Goal: Task Accomplishment & Management: Use online tool/utility

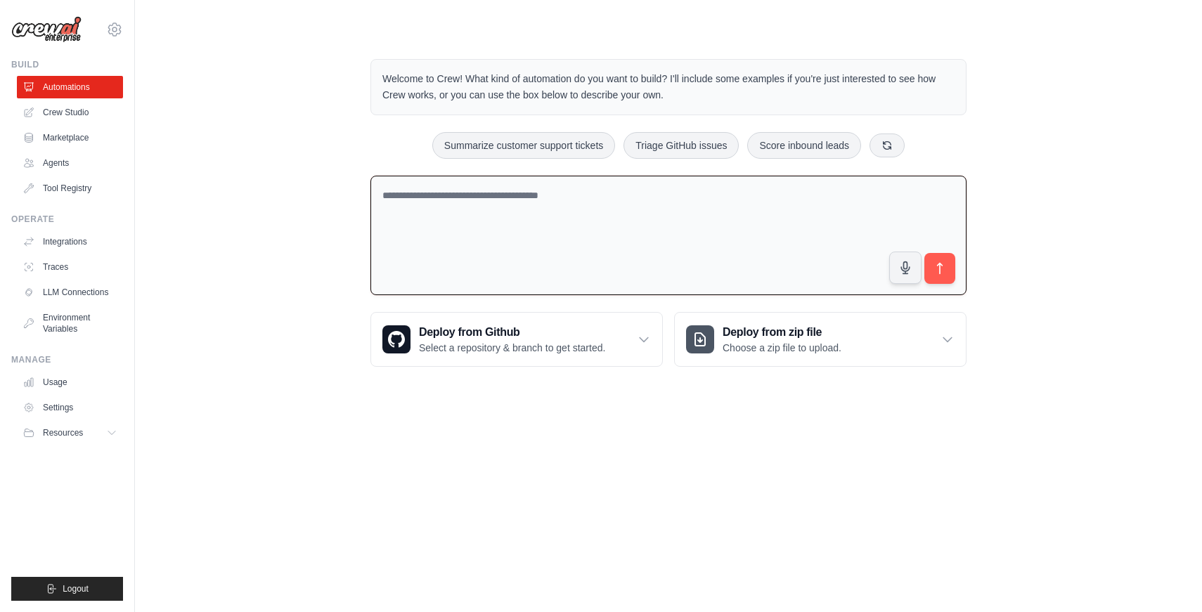
click at [527, 197] on textarea at bounding box center [669, 236] width 596 height 120
click at [74, 162] on link "Agents" at bounding box center [71, 163] width 106 height 23
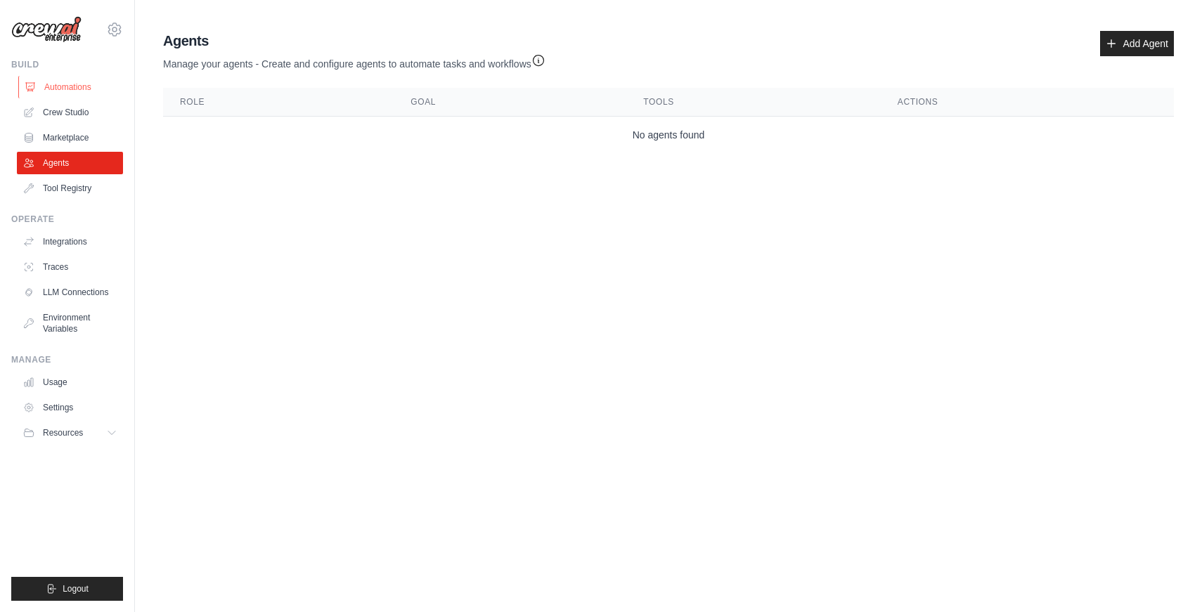
click at [65, 82] on link "Automations" at bounding box center [71, 87] width 106 height 23
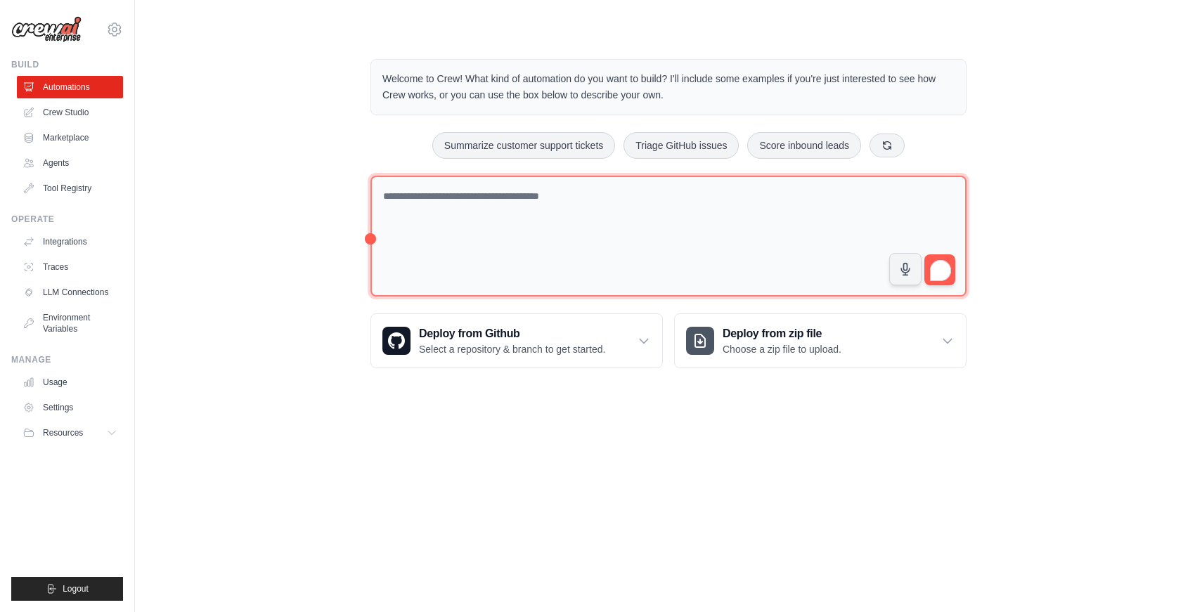
click at [494, 201] on textarea "To enrich screen reader interactions, please activate Accessibility in Grammarl…" at bounding box center [669, 237] width 596 height 122
type textarea "*"
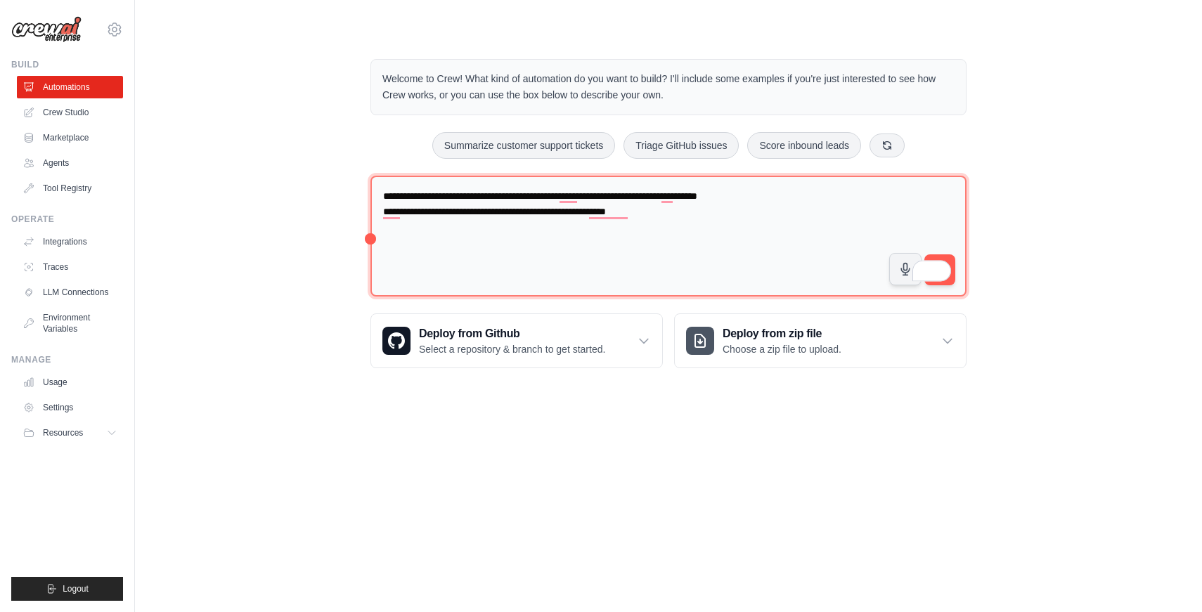
drag, startPoint x: 612, startPoint y: 214, endPoint x: 613, endPoint y: 245, distance: 30.2
click at [710, 218] on textarea "**********" at bounding box center [669, 237] width 596 height 122
click at [805, 198] on textarea "**********" at bounding box center [669, 237] width 596 height 122
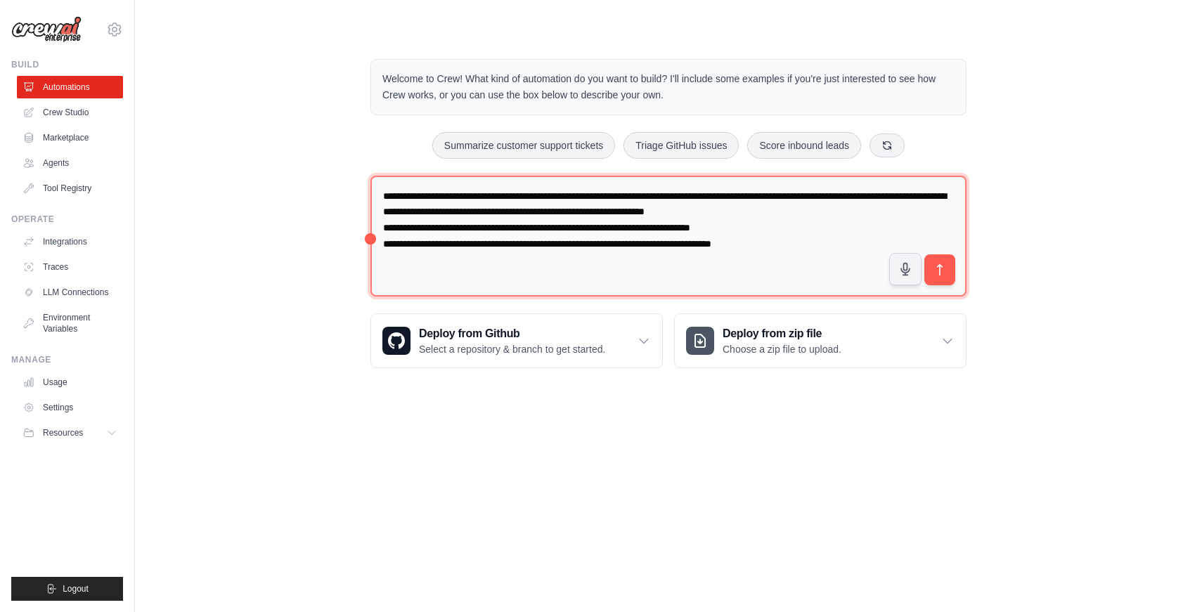
type textarea "**********"
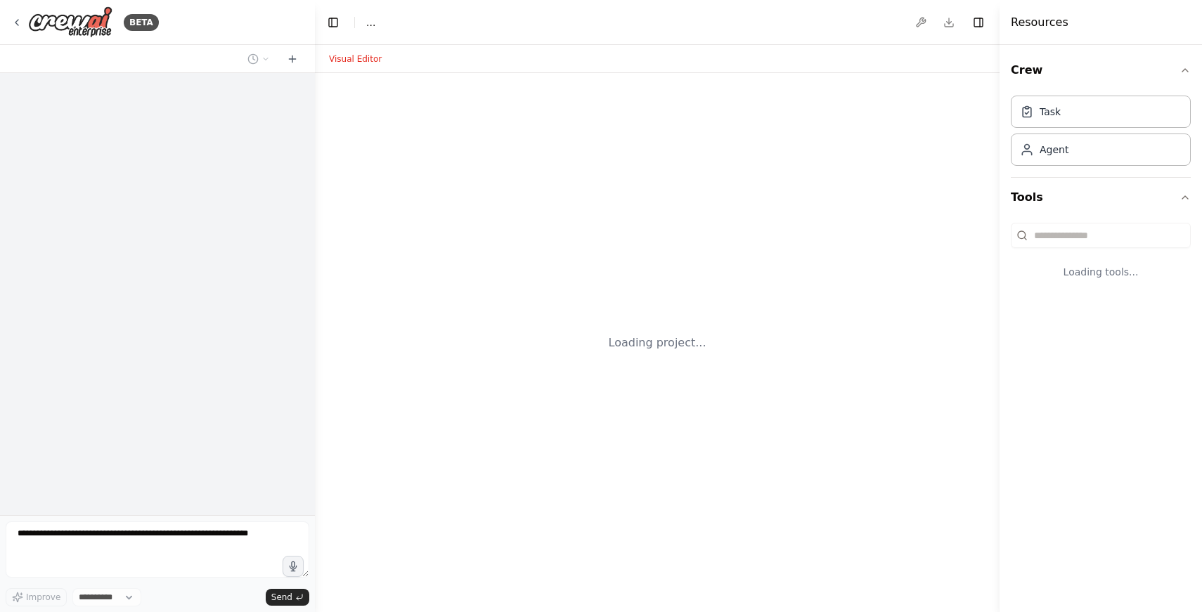
select select "****"
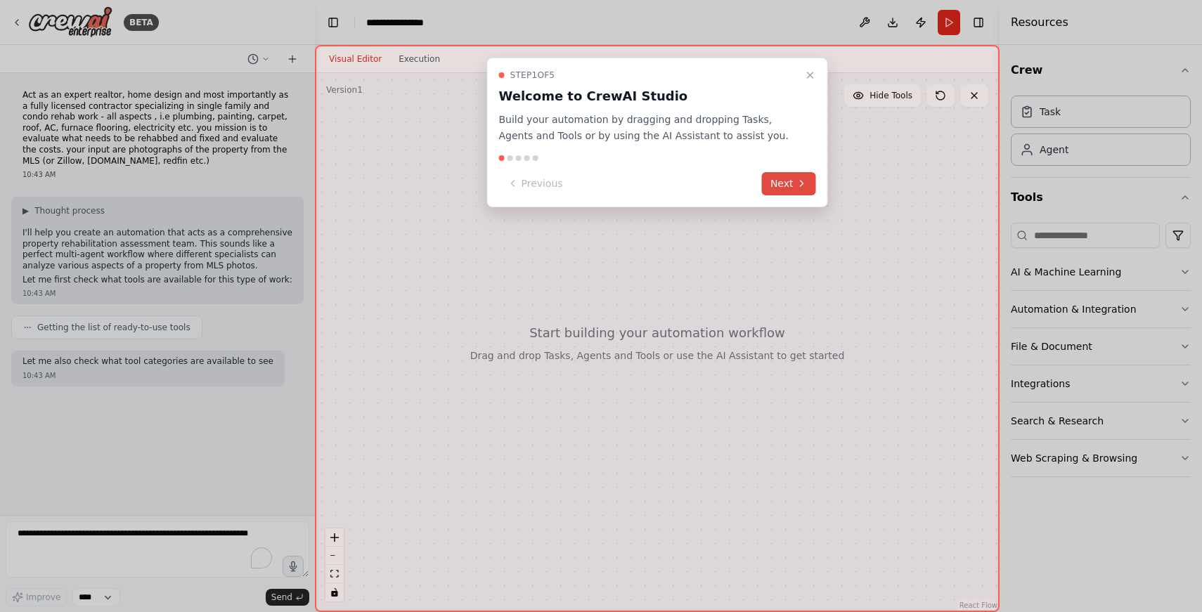
click at [797, 183] on icon at bounding box center [802, 183] width 11 height 11
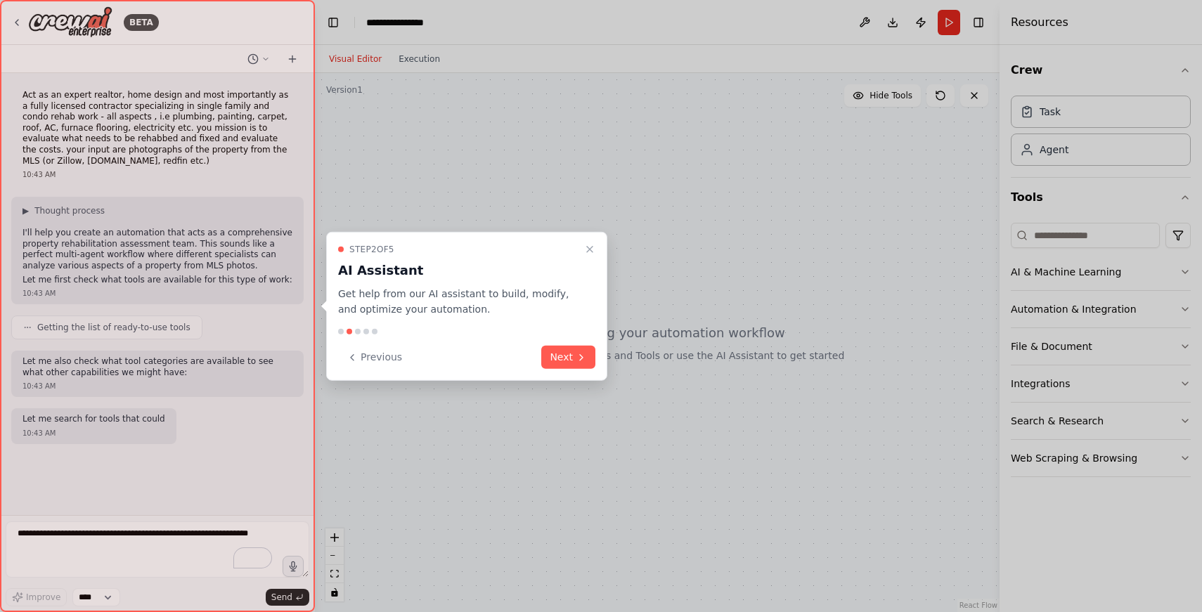
scroll to position [22, 0]
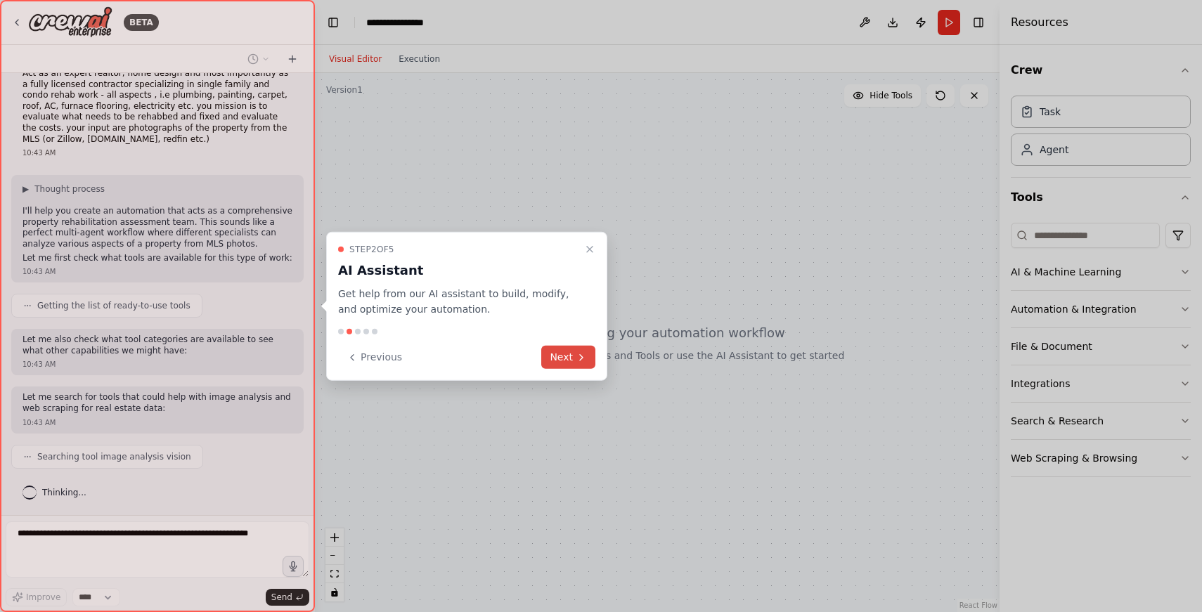
click at [572, 359] on button "Next" at bounding box center [568, 357] width 54 height 23
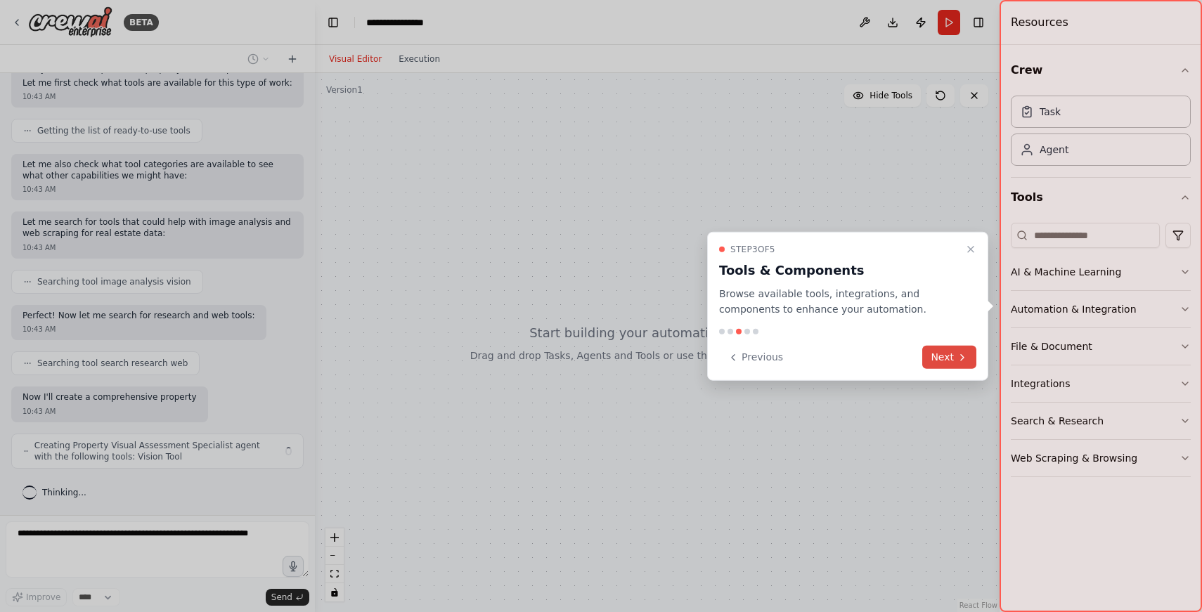
scroll to position [208, 0]
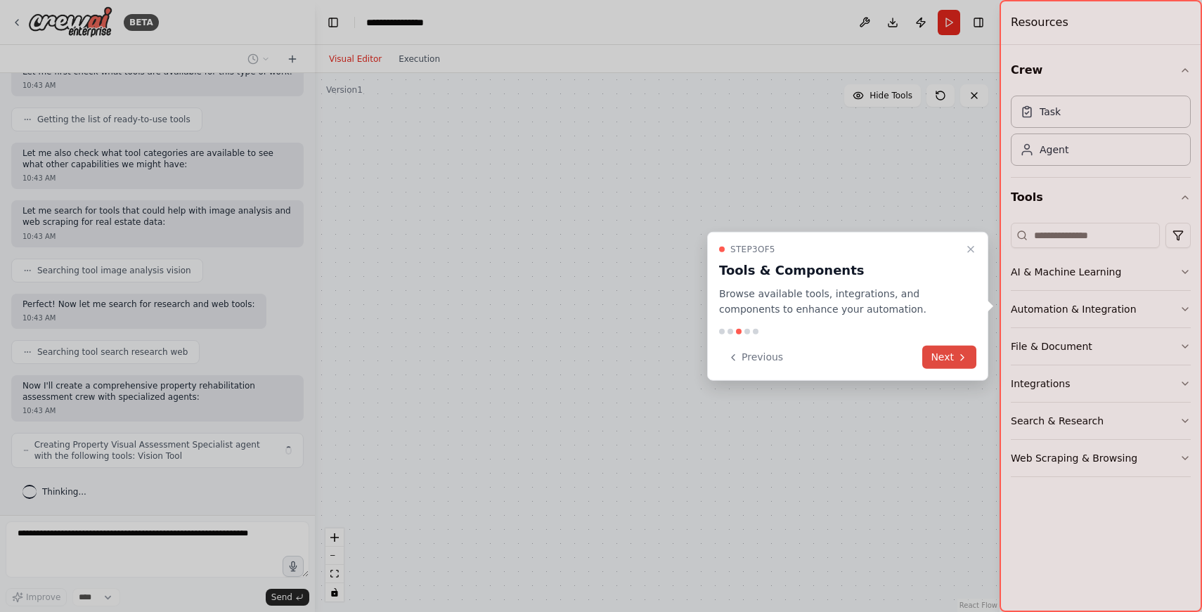
click at [956, 354] on button "Next" at bounding box center [950, 357] width 54 height 23
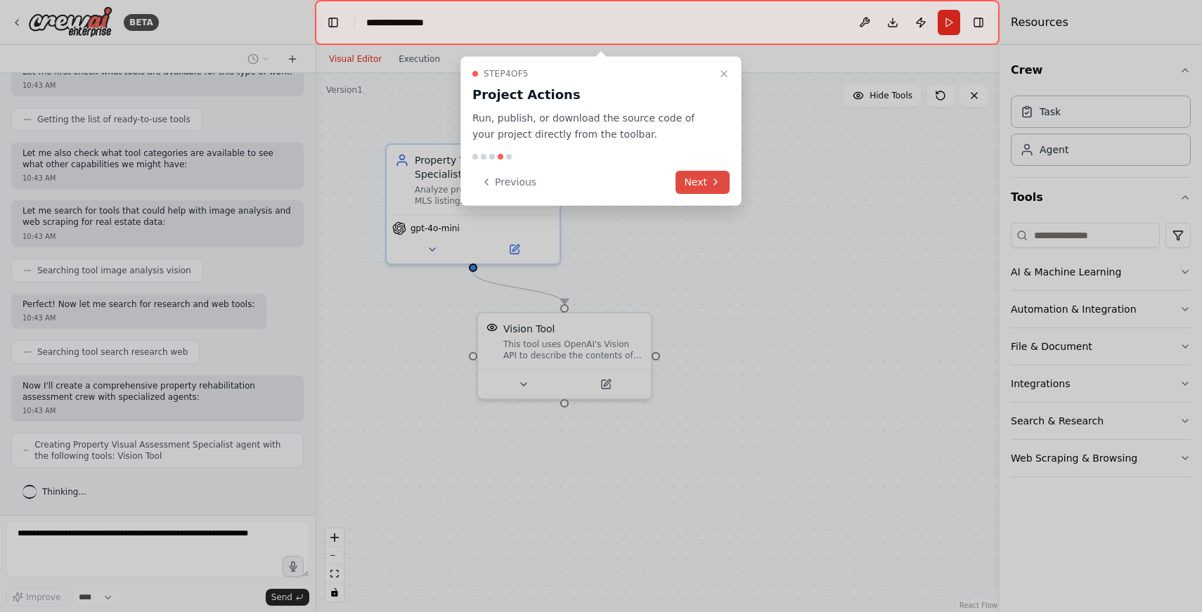
scroll to position [255, 0]
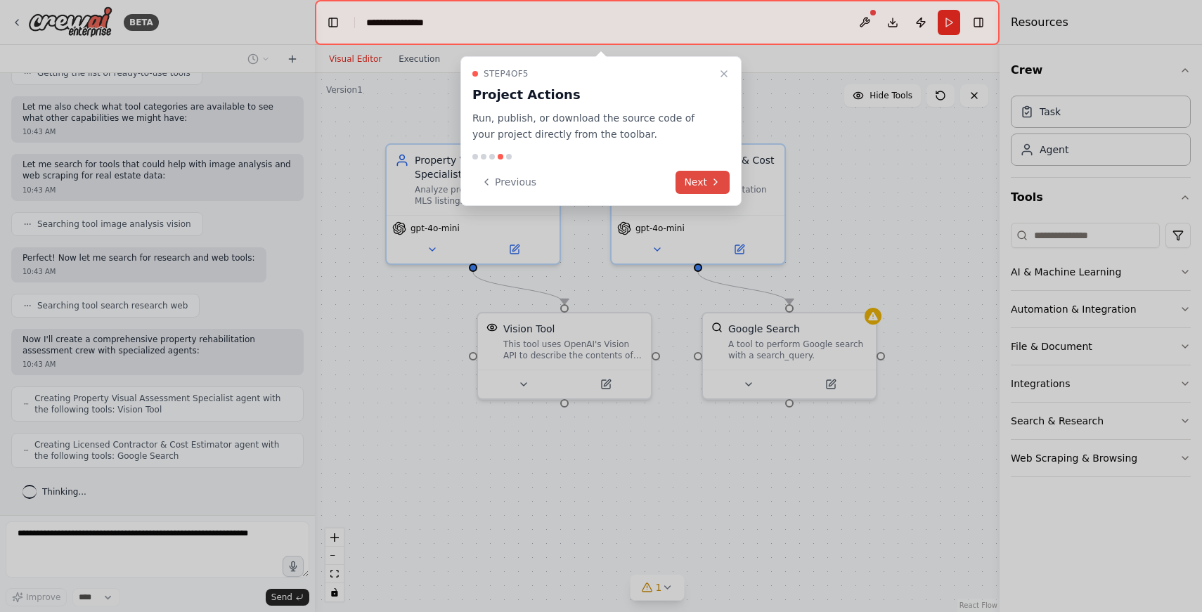
click at [700, 182] on button "Next" at bounding box center [703, 182] width 54 height 23
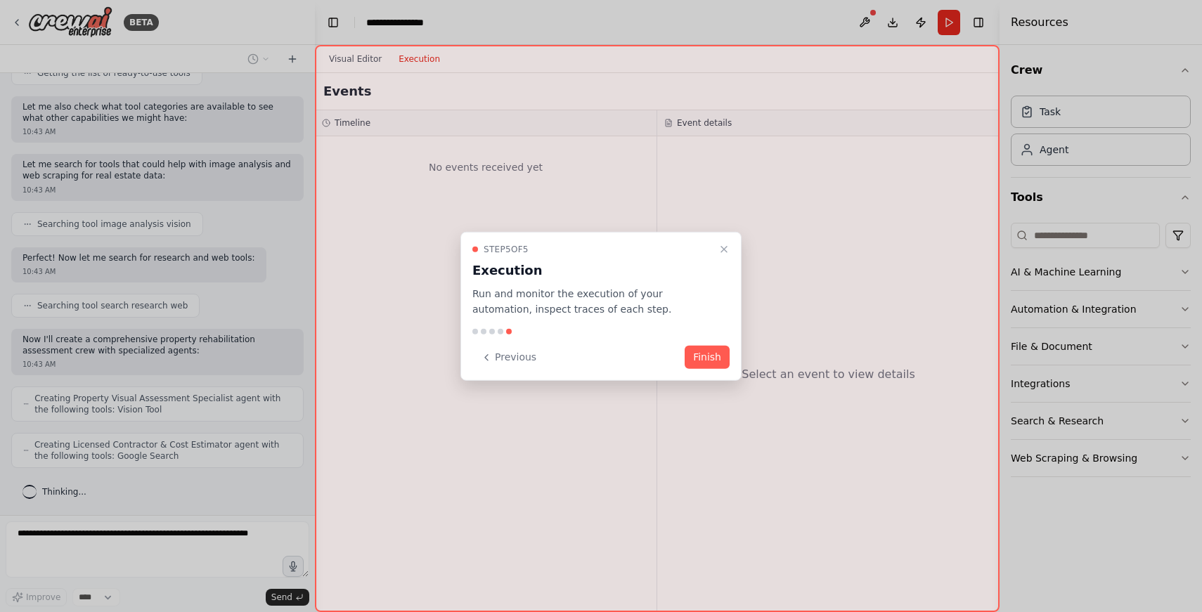
scroll to position [301, 0]
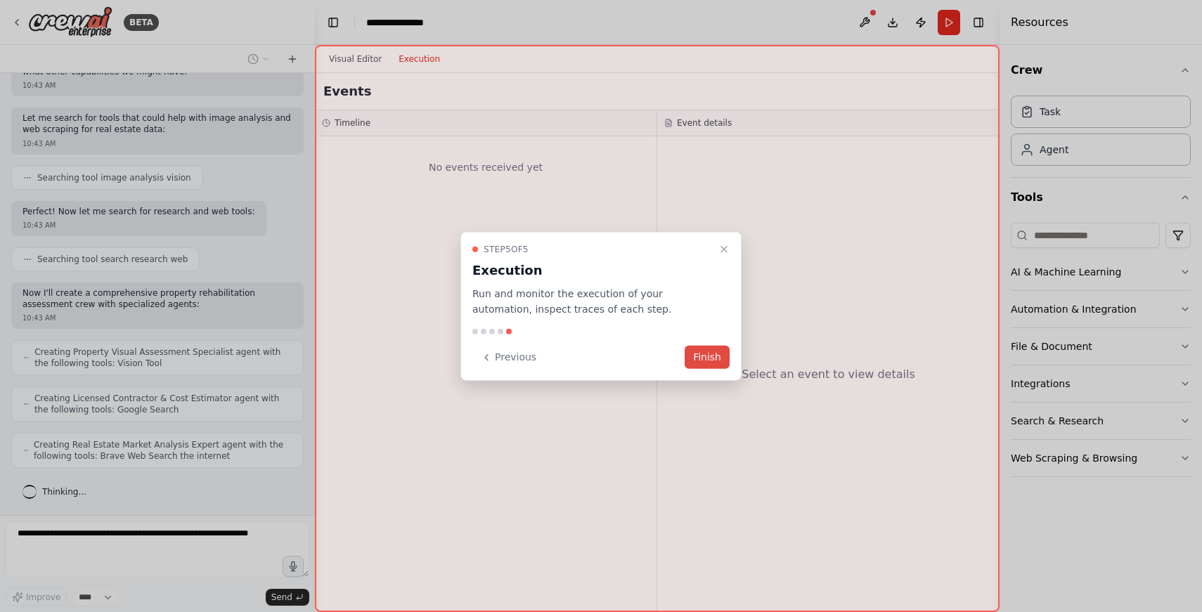
click at [703, 361] on button "Finish" at bounding box center [707, 357] width 45 height 23
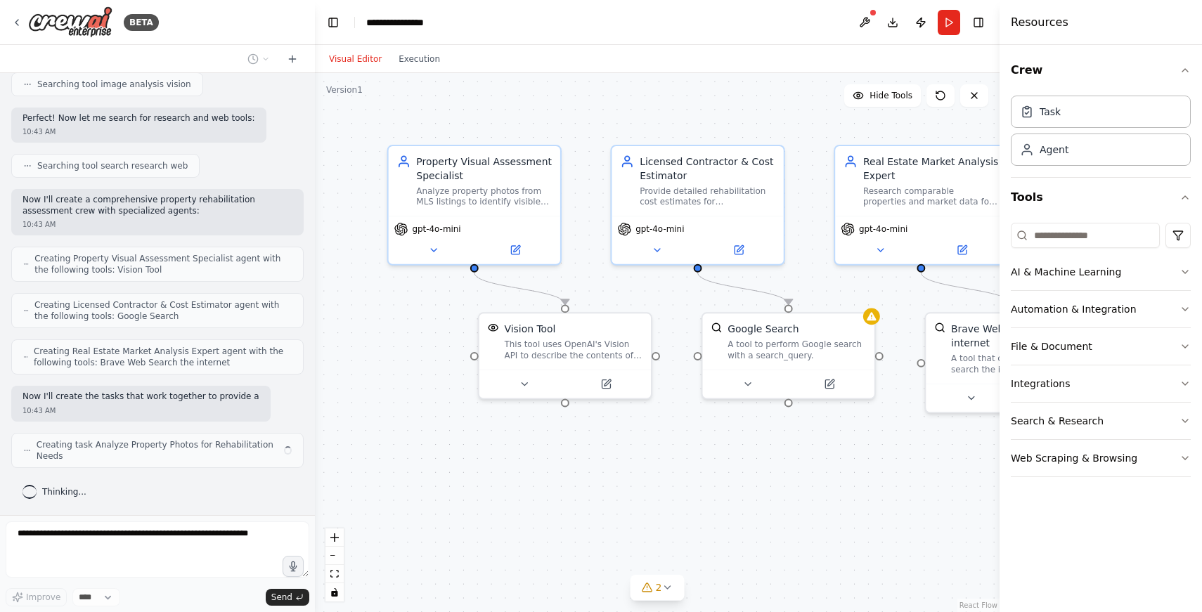
scroll to position [405, 0]
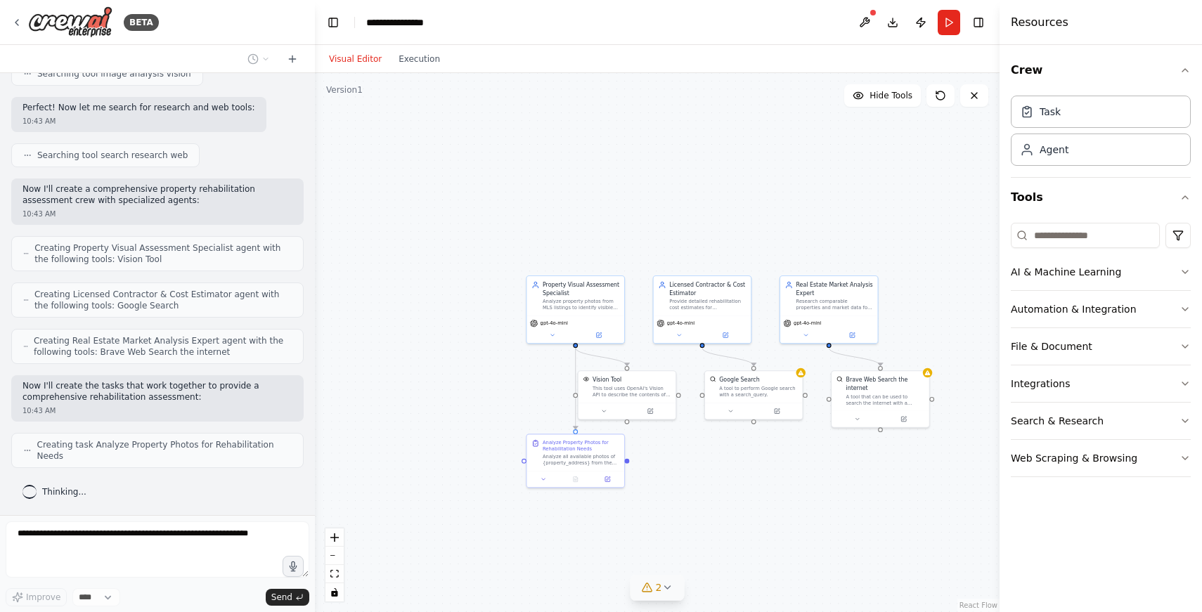
click at [673, 586] on icon at bounding box center [667, 587] width 11 height 11
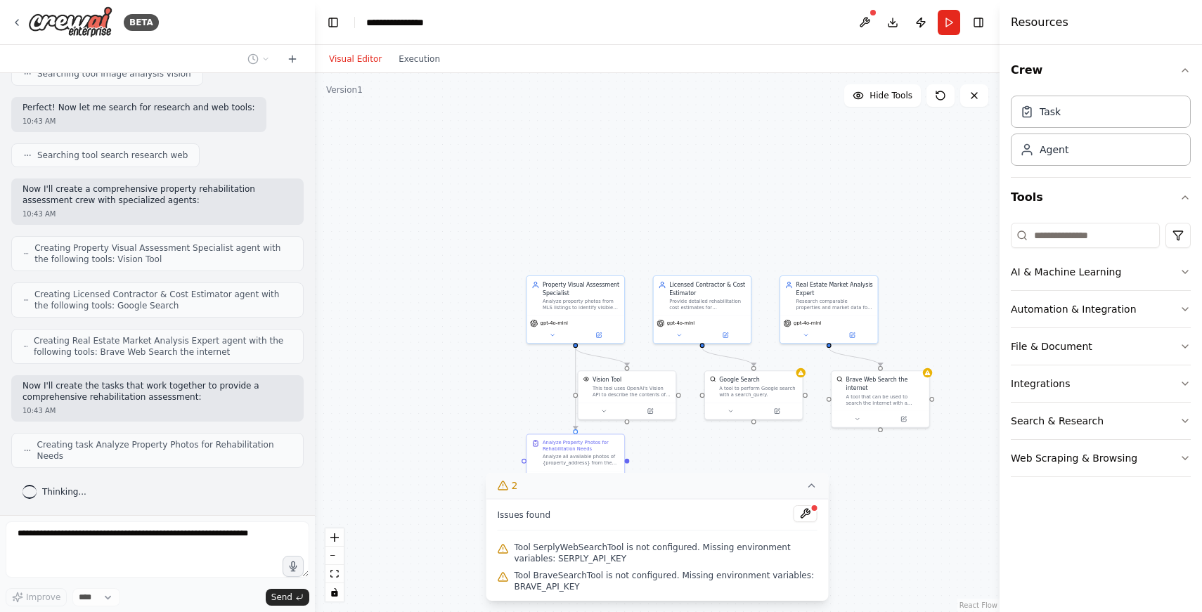
scroll to position [440, 0]
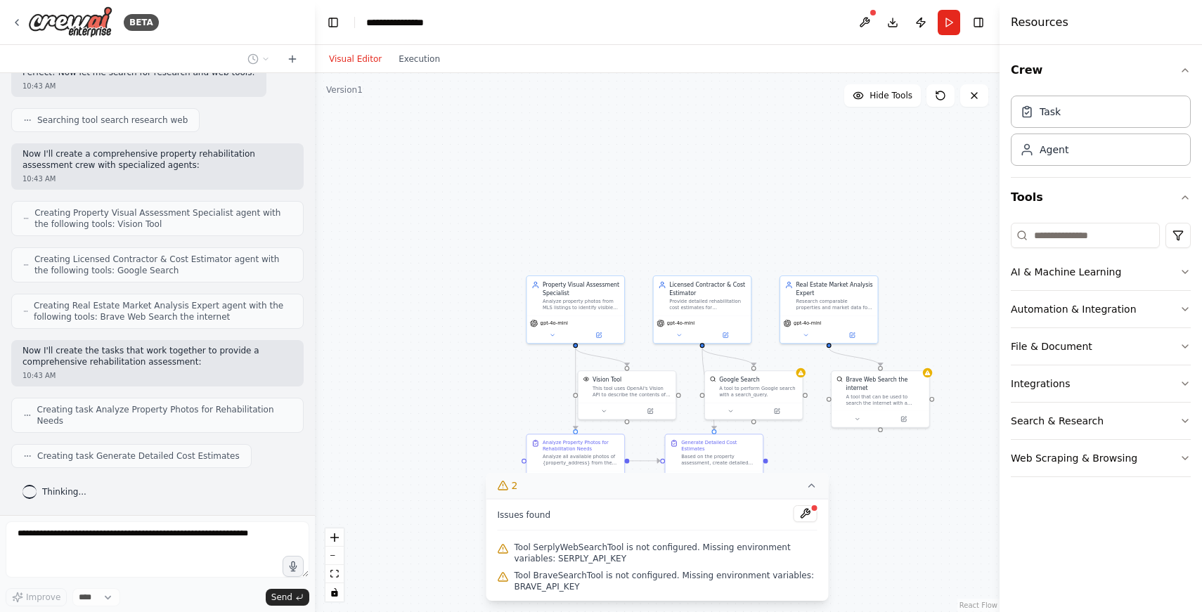
click at [542, 578] on span "Tool BraveSearchTool is not configured. Missing environment variables: BRAVE_AP…" at bounding box center [666, 581] width 303 height 23
click at [809, 513] on button at bounding box center [806, 514] width 24 height 17
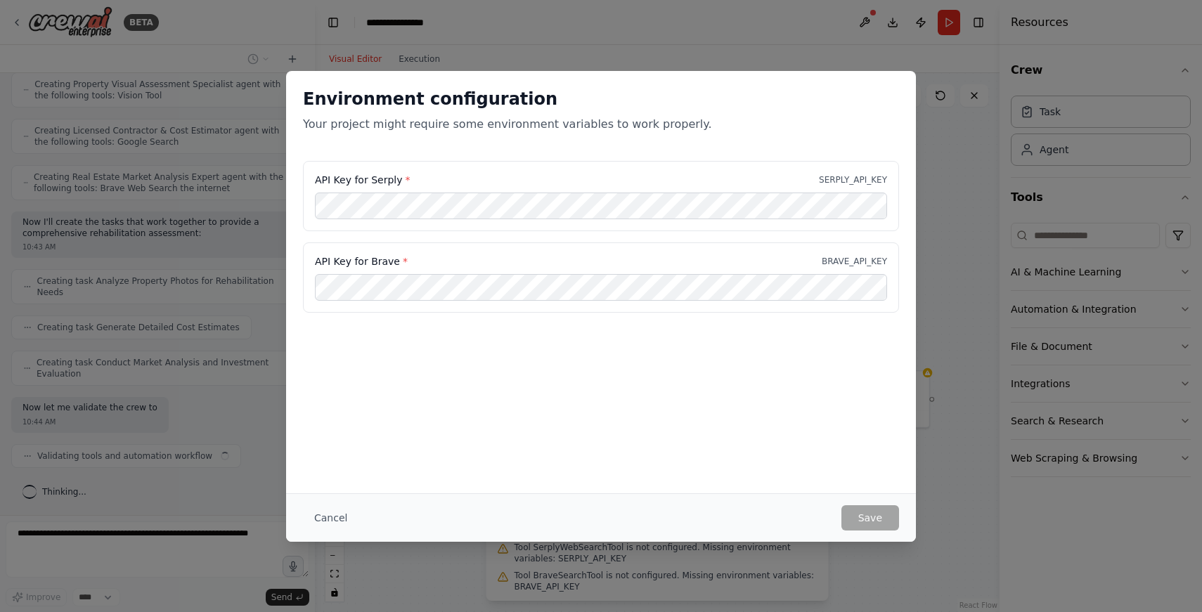
scroll to position [579, 0]
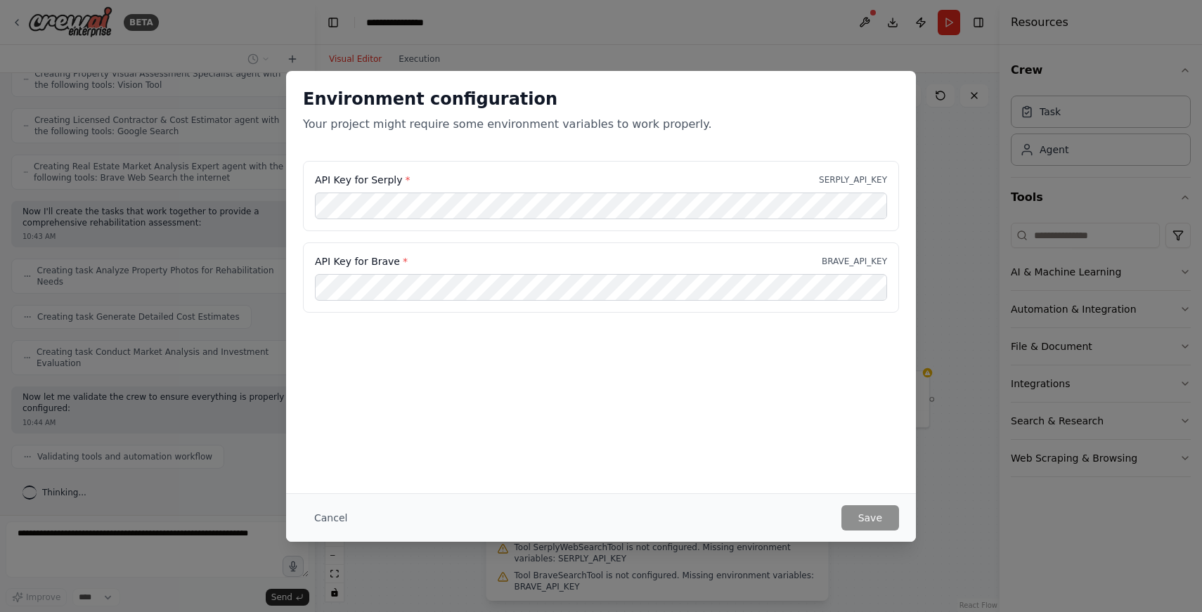
click at [329, 520] on button "Cancel" at bounding box center [331, 518] width 56 height 25
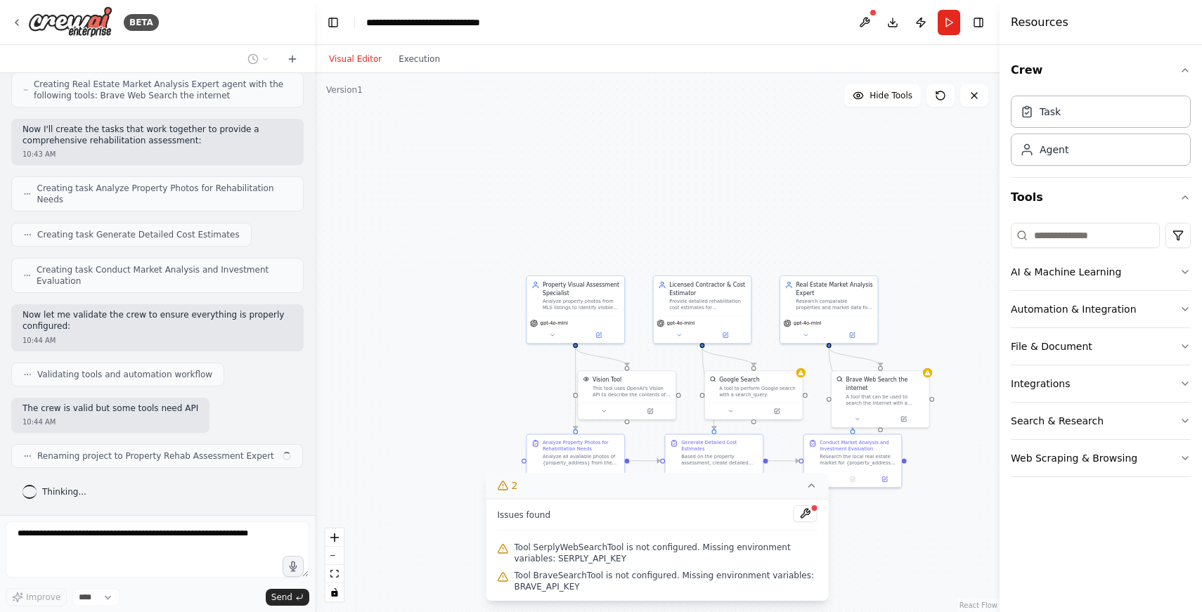
scroll to position [673, 0]
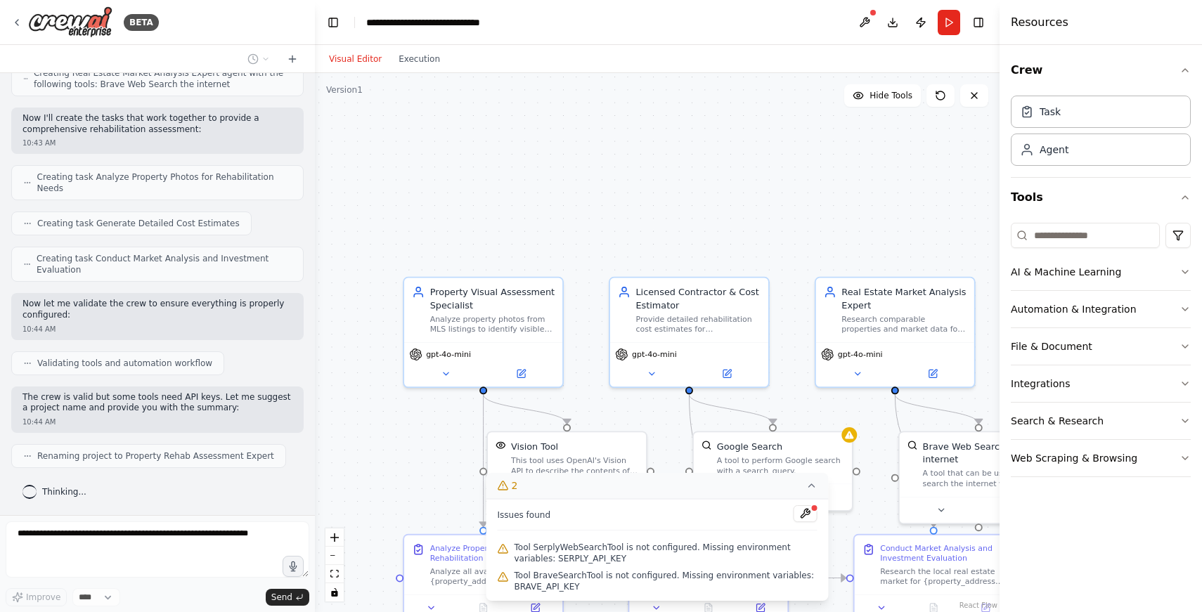
click at [798, 187] on div ".deletable-edge-delete-btn { width: 20px; height: 20px; border: 0px solid #ffff…" at bounding box center [657, 342] width 685 height 539
click at [814, 483] on icon at bounding box center [812, 485] width 11 height 11
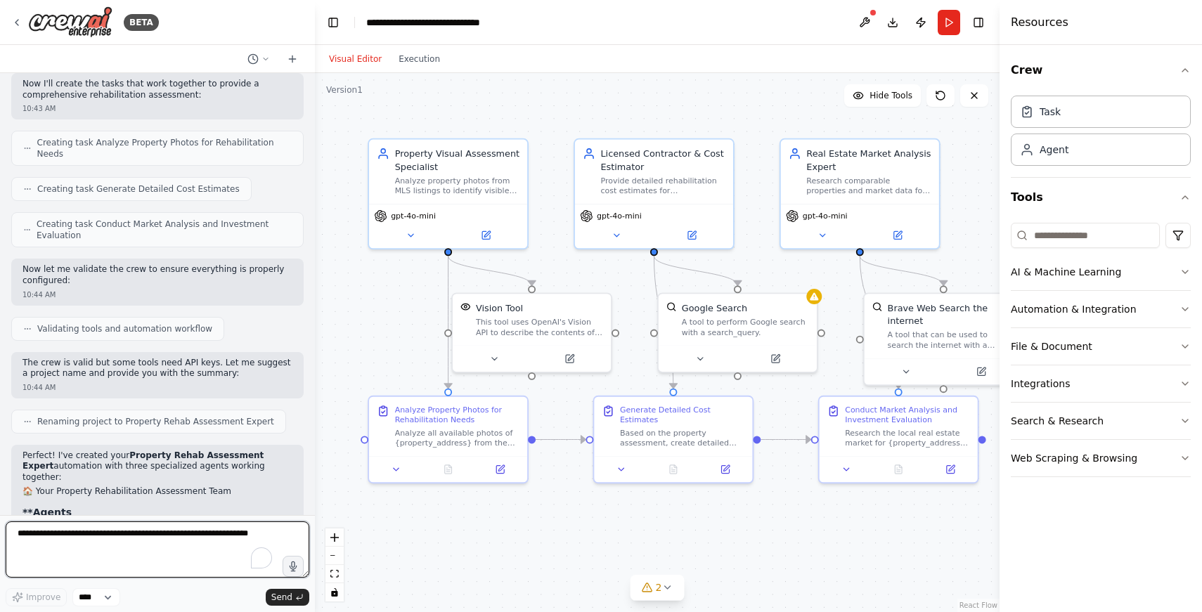
drag, startPoint x: 685, startPoint y: 175, endPoint x: 687, endPoint y: 113, distance: 62.6
click at [687, 113] on div ".deletable-edge-delete-btn { width: 20px; height: 20px; border: 0px solid #ffff…" at bounding box center [657, 342] width 685 height 539
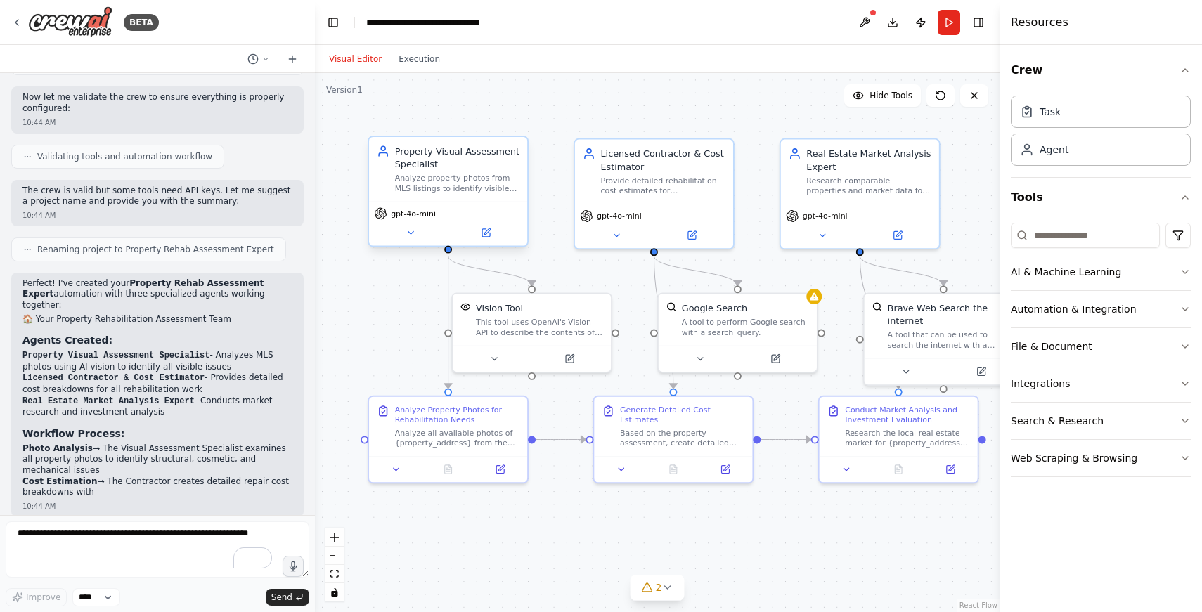
click at [421, 216] on span "gpt-4o-mini" at bounding box center [413, 214] width 45 height 11
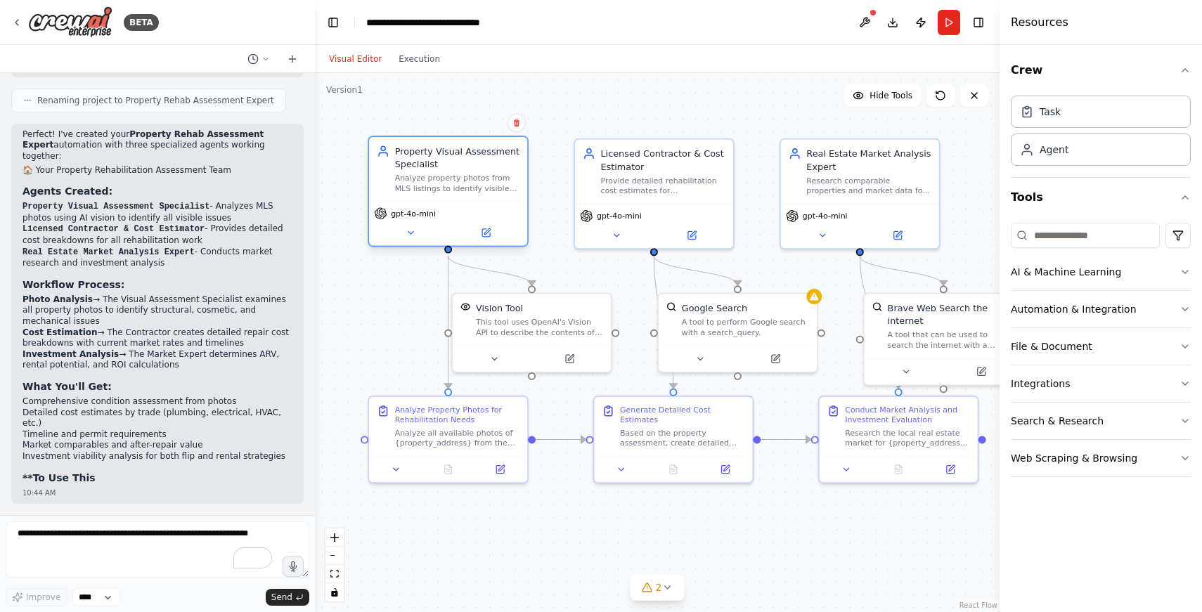
click at [421, 216] on span "gpt-4o-mini" at bounding box center [413, 214] width 45 height 11
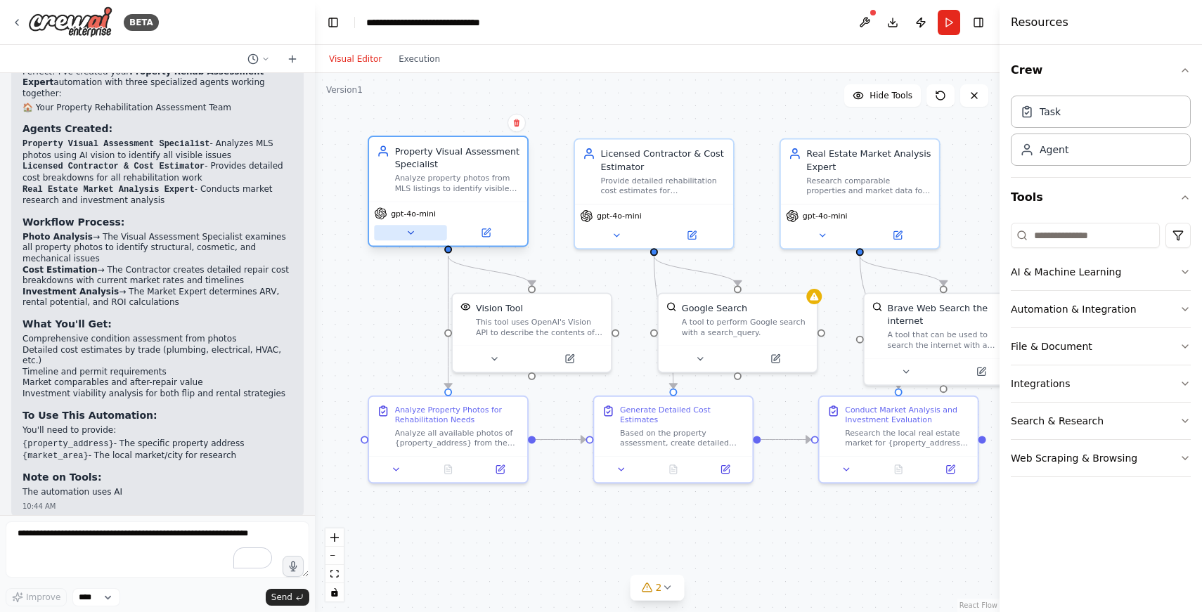
click at [412, 233] on icon at bounding box center [411, 233] width 11 height 11
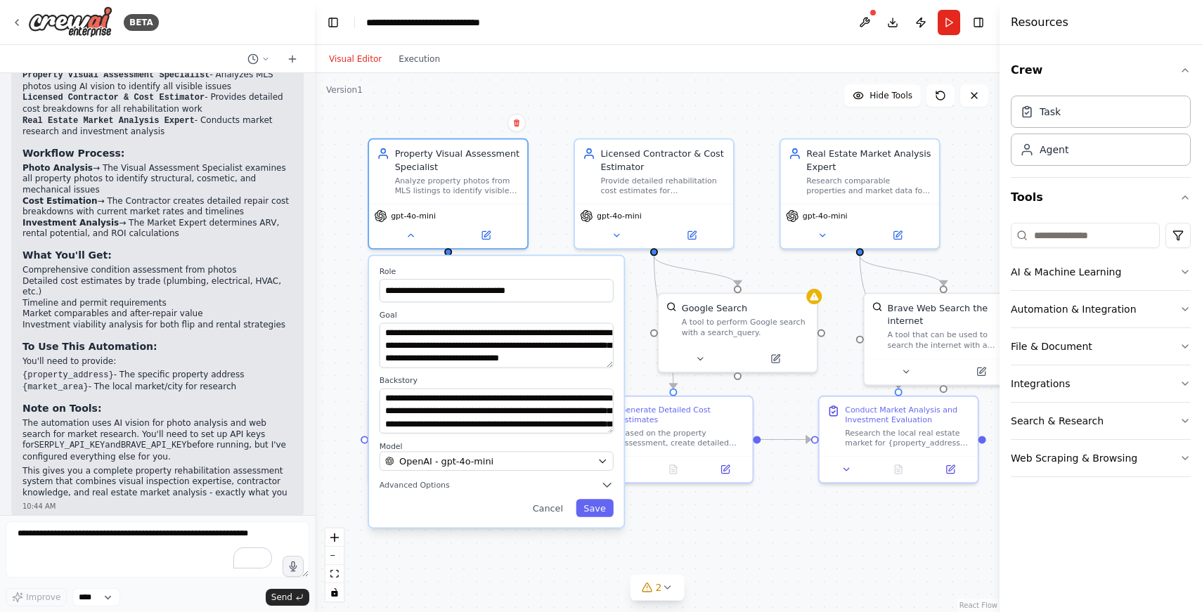
scroll to position [1171, 0]
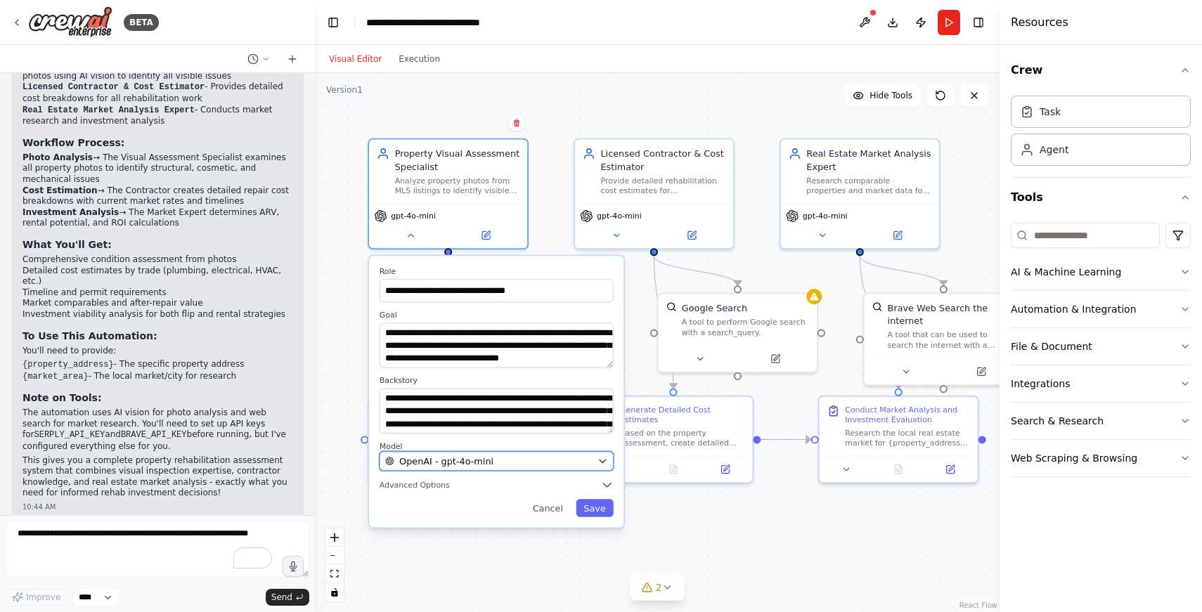
click at [484, 459] on span "OpenAI - gpt-4o-mini" at bounding box center [446, 461] width 94 height 13
click at [606, 463] on icon "button" at bounding box center [603, 461] width 11 height 11
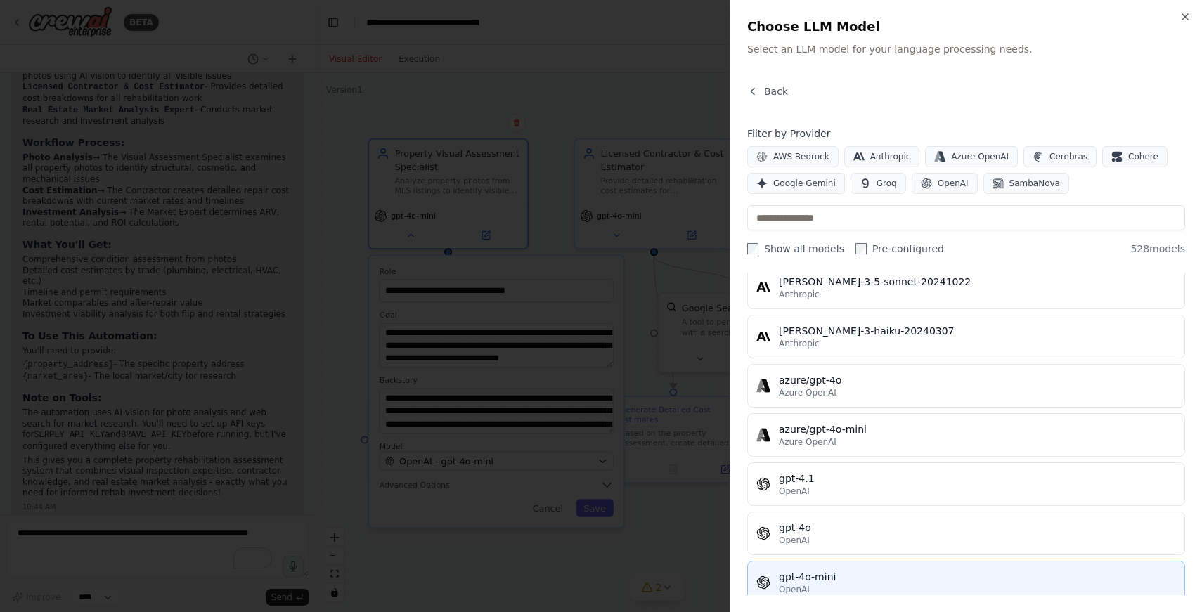
scroll to position [0, 0]
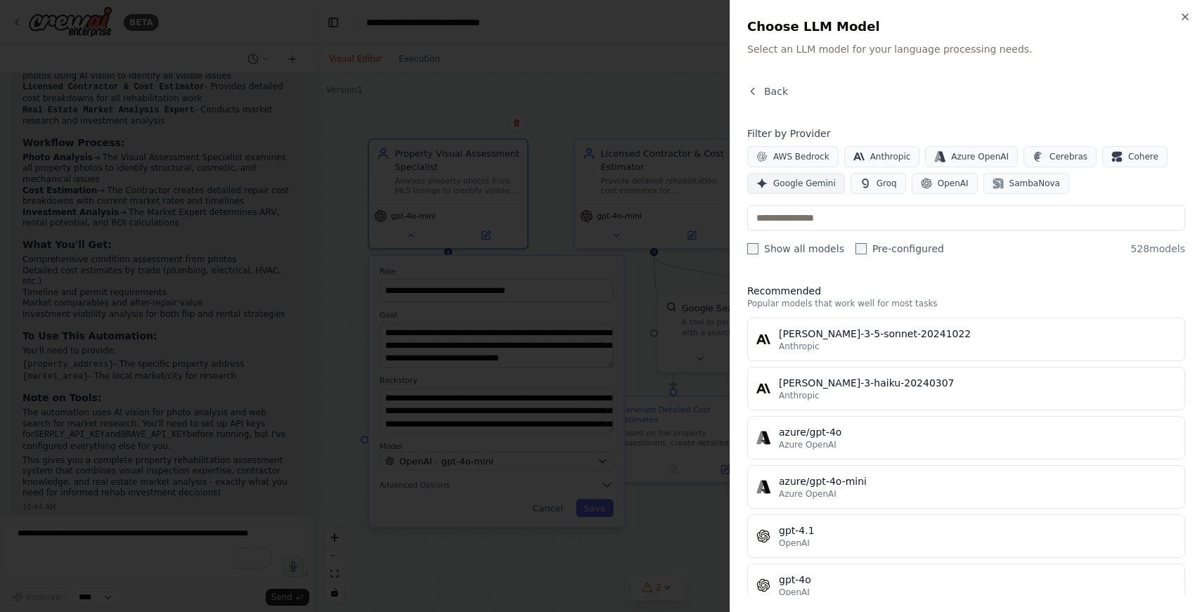
click at [807, 185] on span "Google Gemini" at bounding box center [804, 183] width 63 height 11
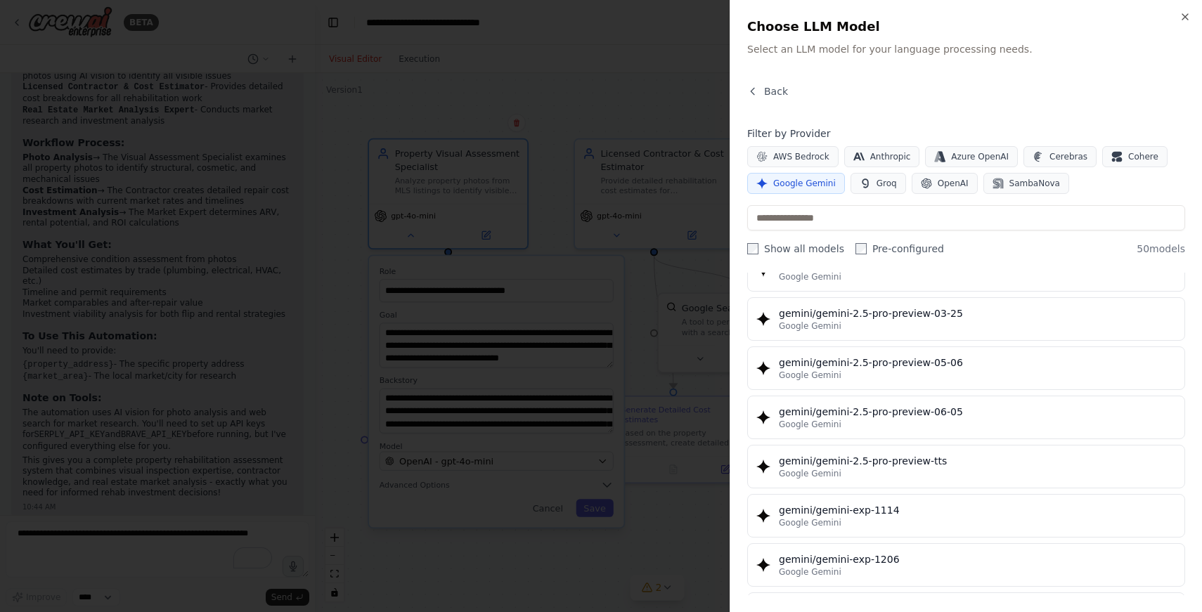
scroll to position [1593, 0]
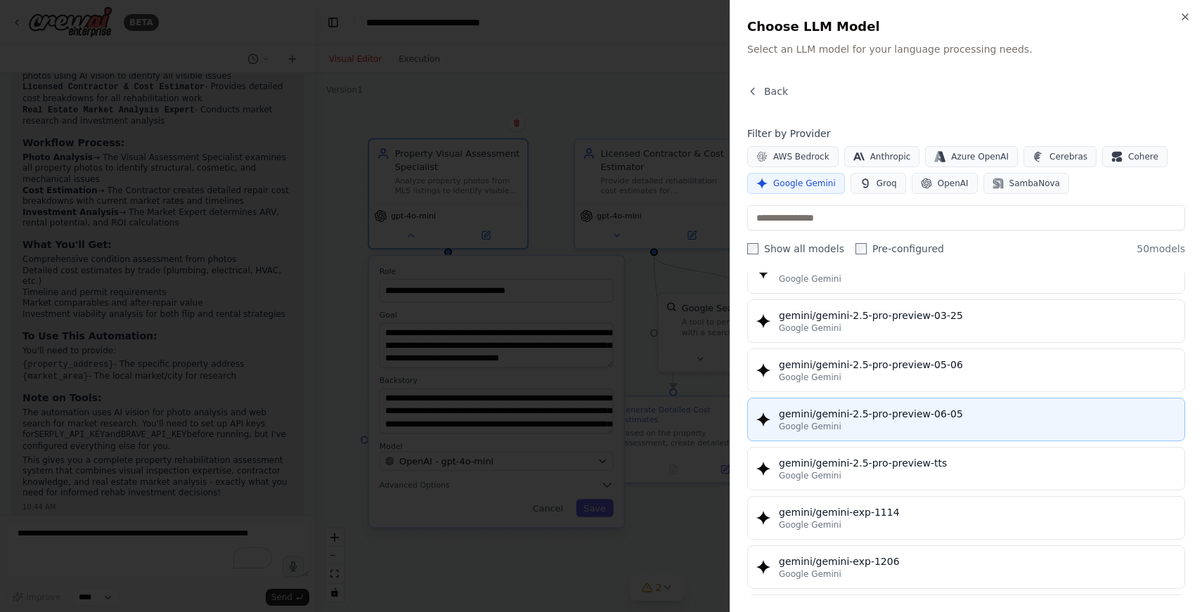
click at [876, 423] on div "gemini/gemini-2.5-pro-preview-06-05 Google Gemini" at bounding box center [977, 419] width 397 height 25
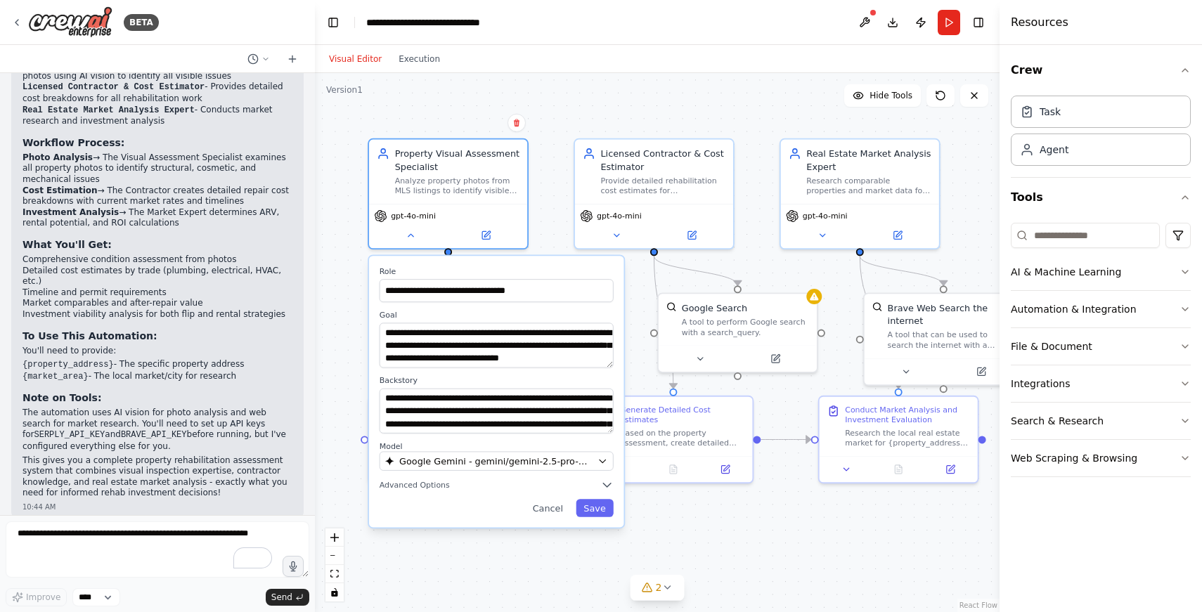
click at [556, 193] on div ".deletable-edge-delete-btn { width: 20px; height: 20px; border: 0px solid #ffff…" at bounding box center [657, 342] width 685 height 539
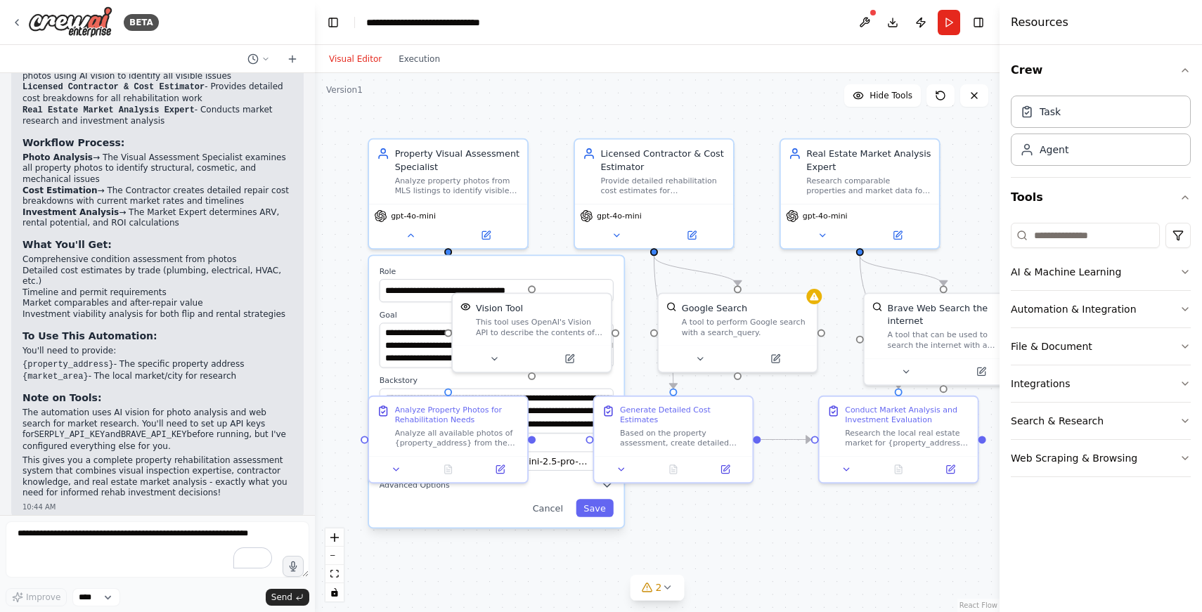
click at [551, 219] on div ".deletable-edge-delete-btn { width: 20px; height: 20px; border: 0px solid #ffff…" at bounding box center [657, 342] width 685 height 539
click at [342, 304] on div ".deletable-edge-delete-btn { width: 20px; height: 20px; border: 0px solid #ffff…" at bounding box center [657, 342] width 685 height 539
click at [447, 567] on div ".deletable-edge-delete-btn { width: 20px; height: 20px; border: 0px solid #ffff…" at bounding box center [657, 342] width 685 height 539
click at [500, 350] on button at bounding box center [494, 356] width 72 height 15
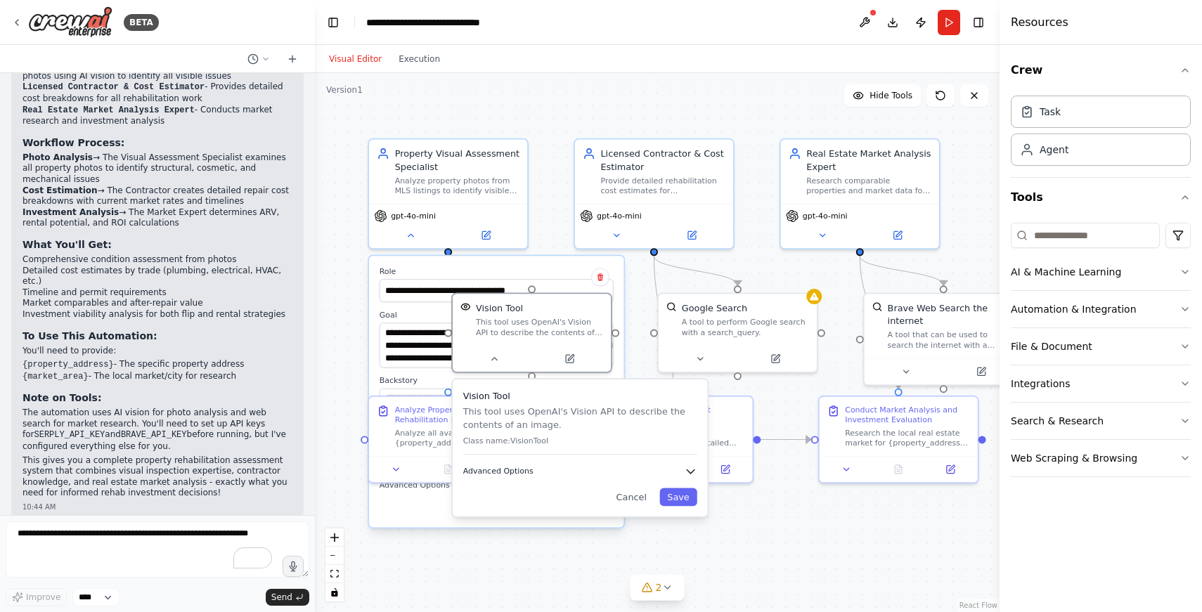
click at [571, 475] on button "Advanced Options" at bounding box center [580, 472] width 234 height 13
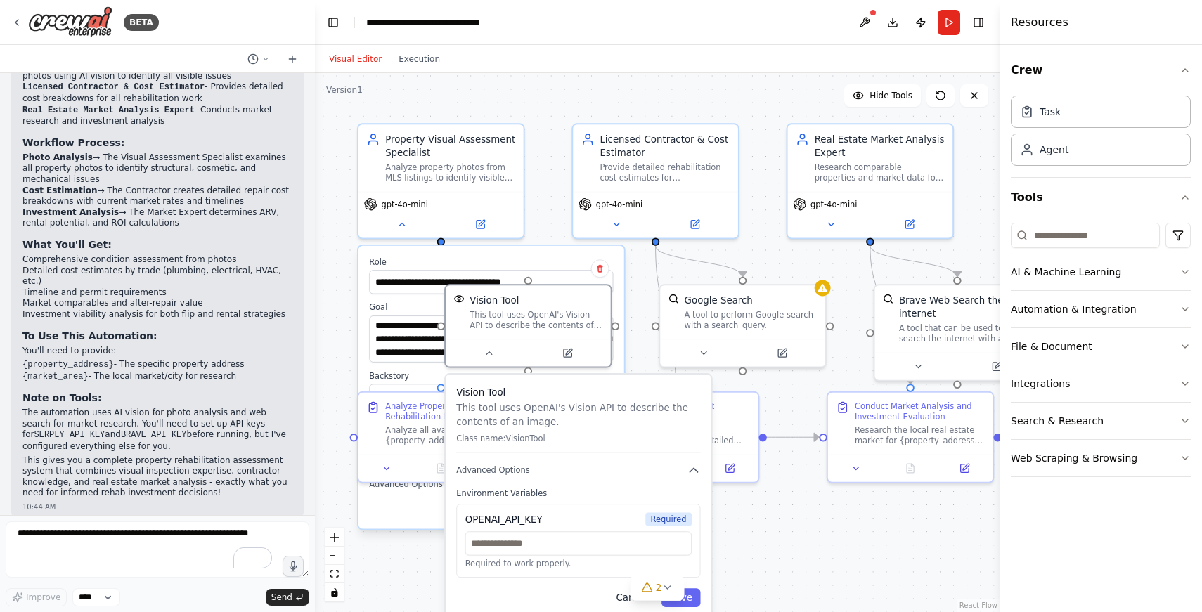
click at [623, 600] on button "Cancel" at bounding box center [632, 598] width 48 height 19
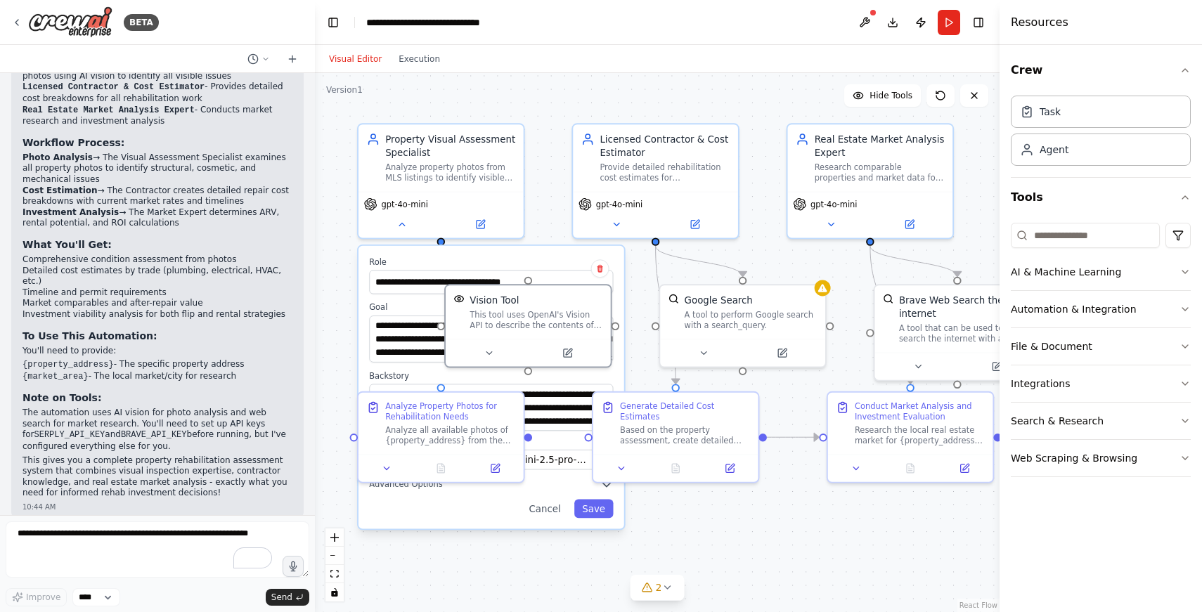
click at [335, 354] on div ".deletable-edge-delete-btn { width: 20px; height: 20px; border: 0px solid #ffff…" at bounding box center [657, 342] width 685 height 539
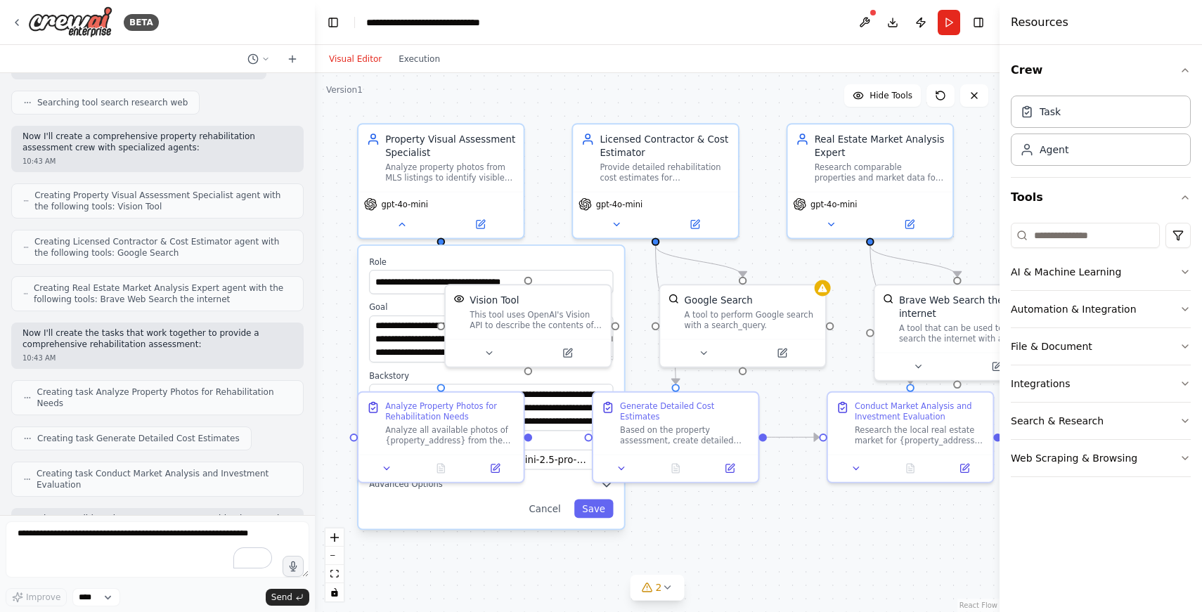
scroll to position [0, 0]
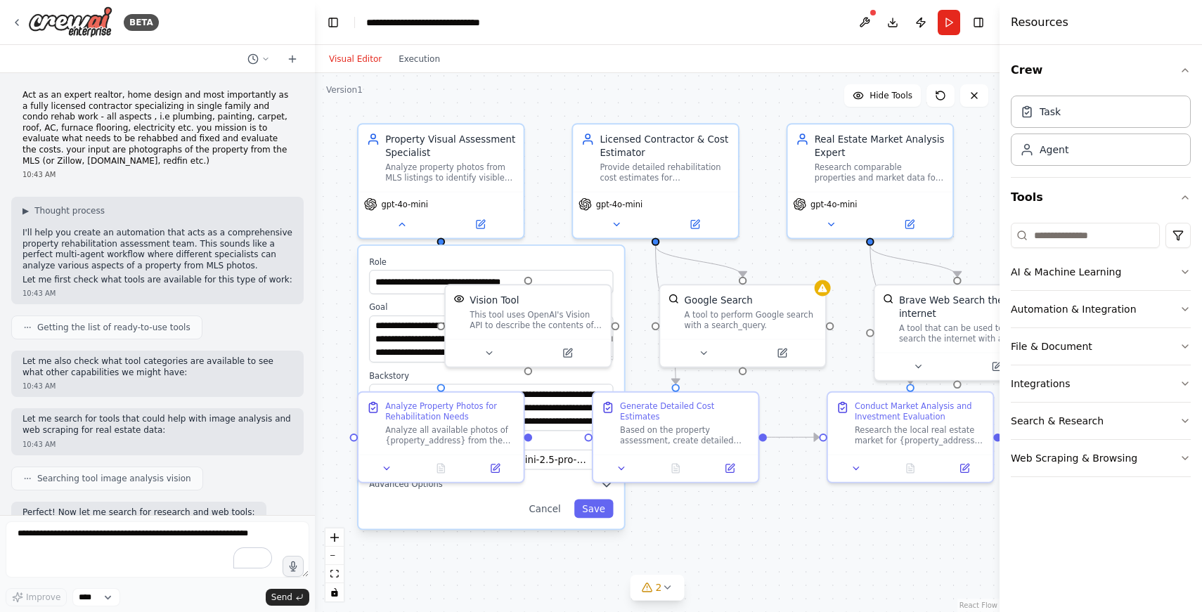
click at [541, 105] on div ".deletable-edge-delete-btn { width: 20px; height: 20px; border: 0px solid #ffff…" at bounding box center [657, 342] width 685 height 539
click at [288, 60] on icon at bounding box center [292, 58] width 11 height 11
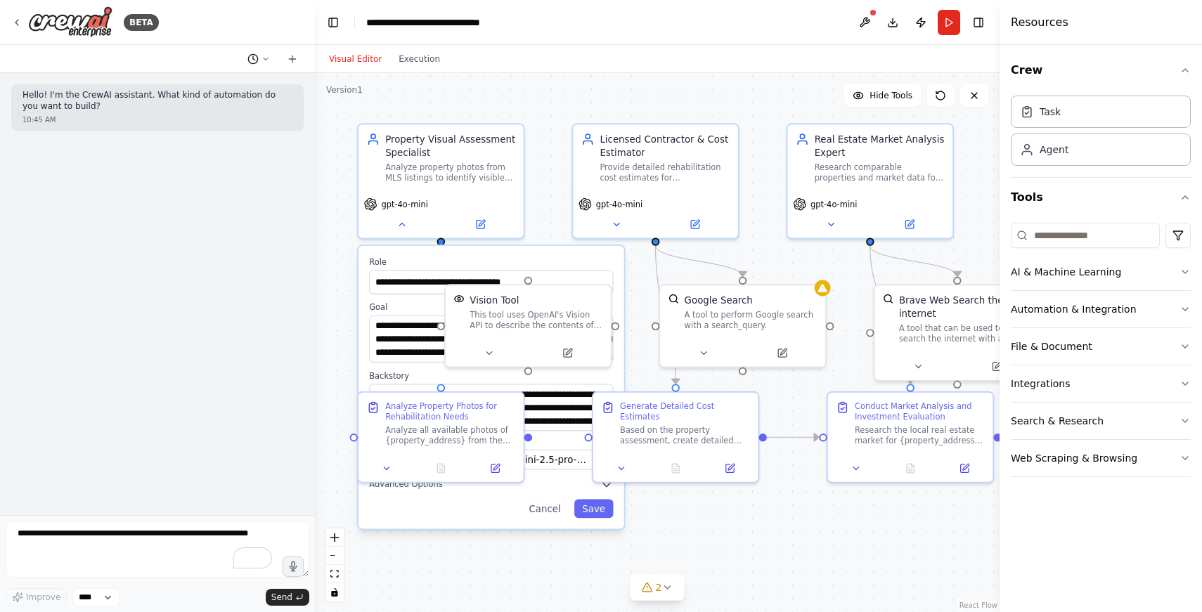
click at [263, 56] on icon at bounding box center [266, 59] width 8 height 8
click at [203, 111] on span "Act as an expert realtor, home design and most importantly as a fully licensed …" at bounding box center [198, 110] width 91 height 11
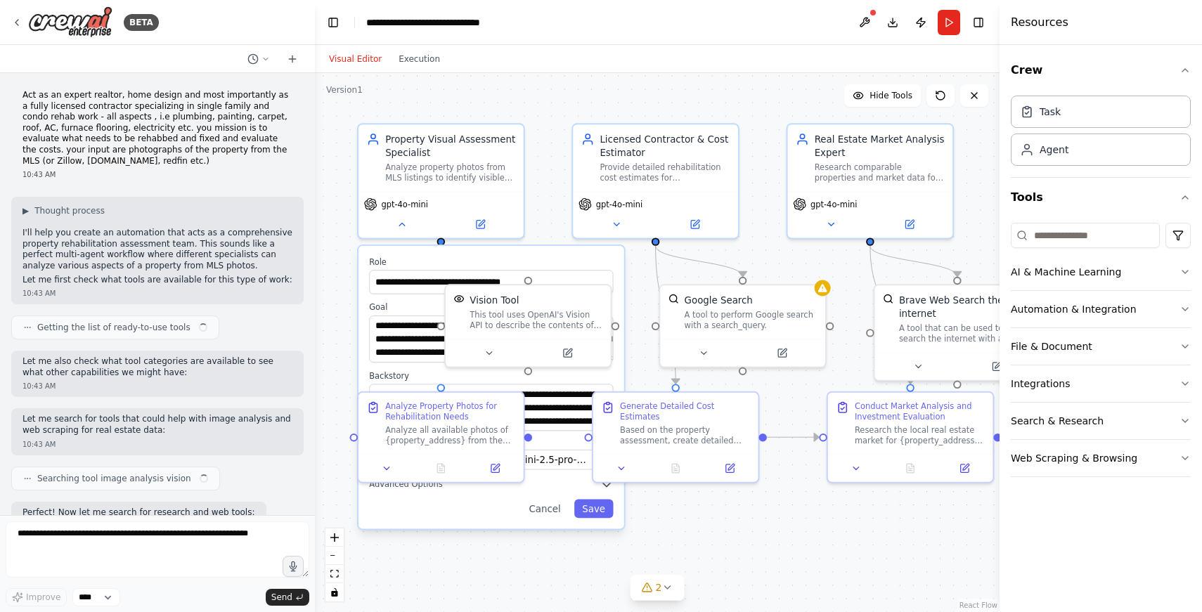
scroll to position [1171, 0]
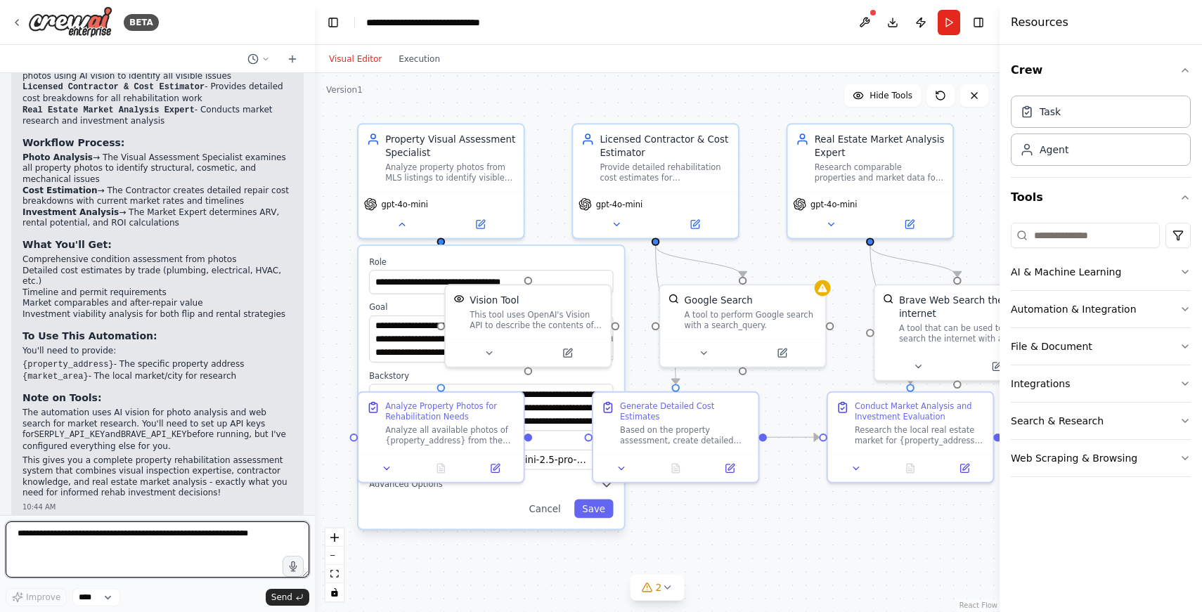
click at [135, 539] on textarea "To enrich screen reader interactions, please activate Accessibility in Grammarl…" at bounding box center [158, 550] width 304 height 56
type textarea "*"
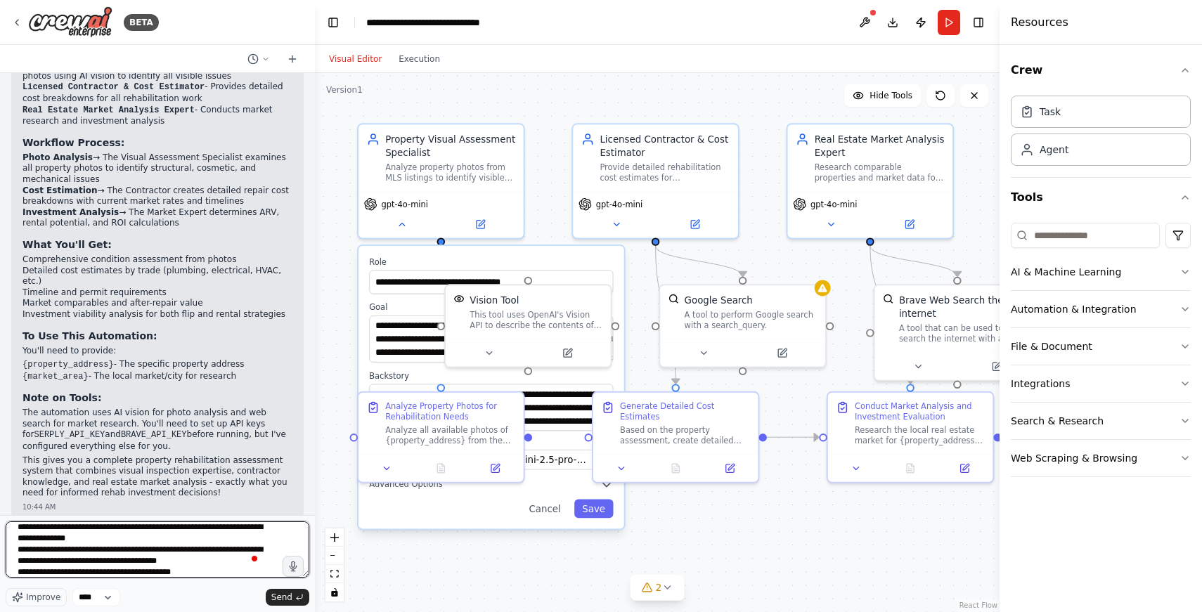
scroll to position [18, 0]
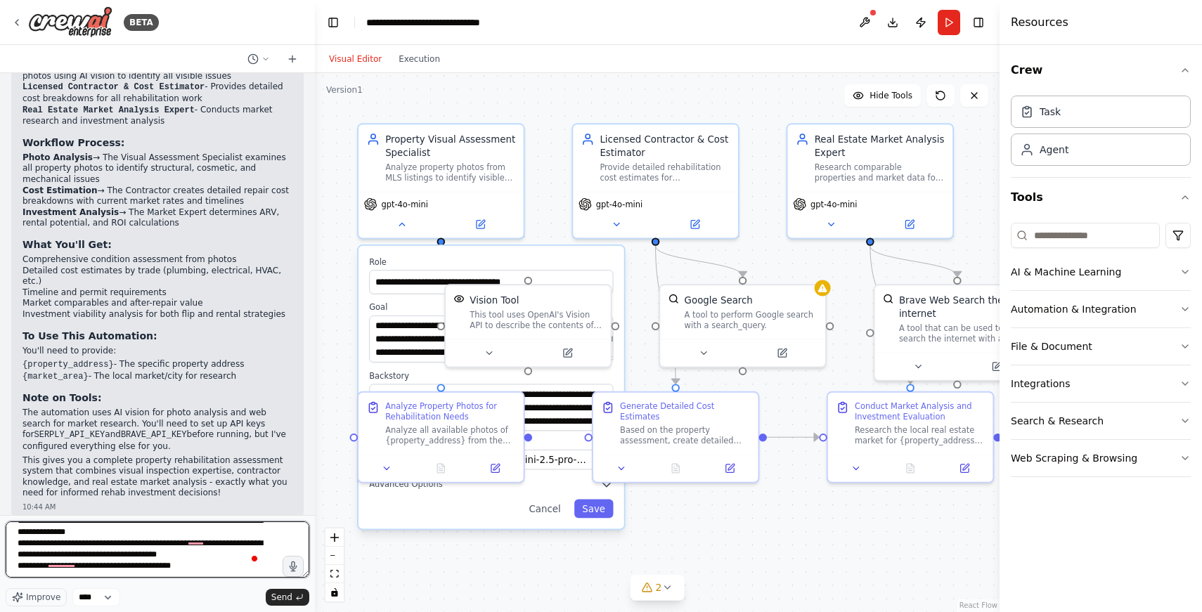
type textarea "**********"
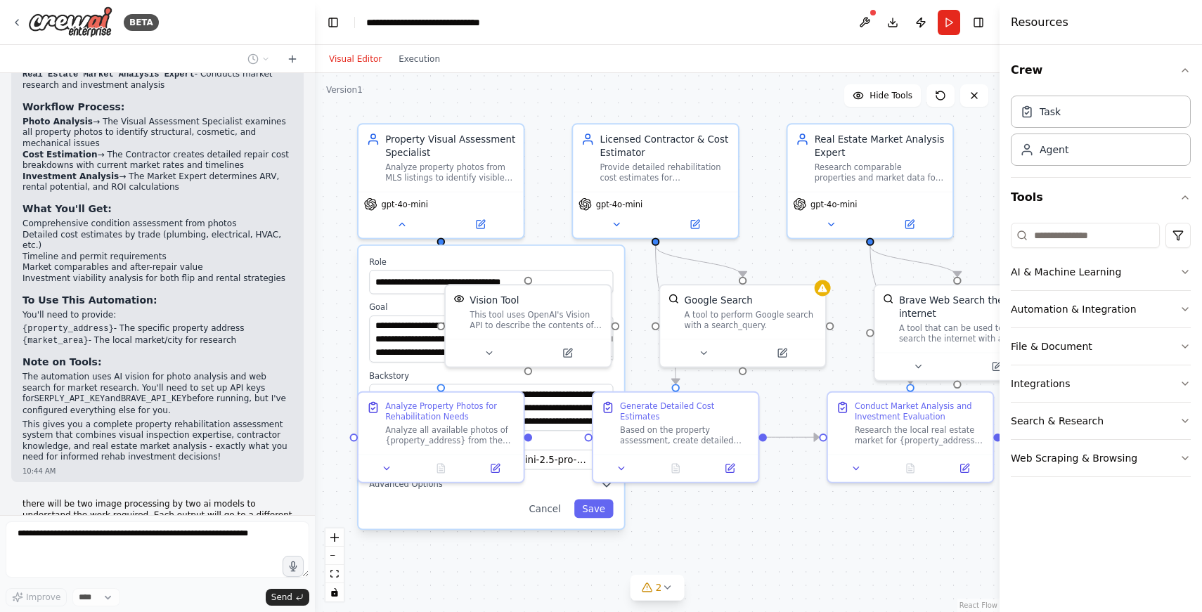
scroll to position [1288, 0]
